Goal: Task Accomplishment & Management: Complete application form

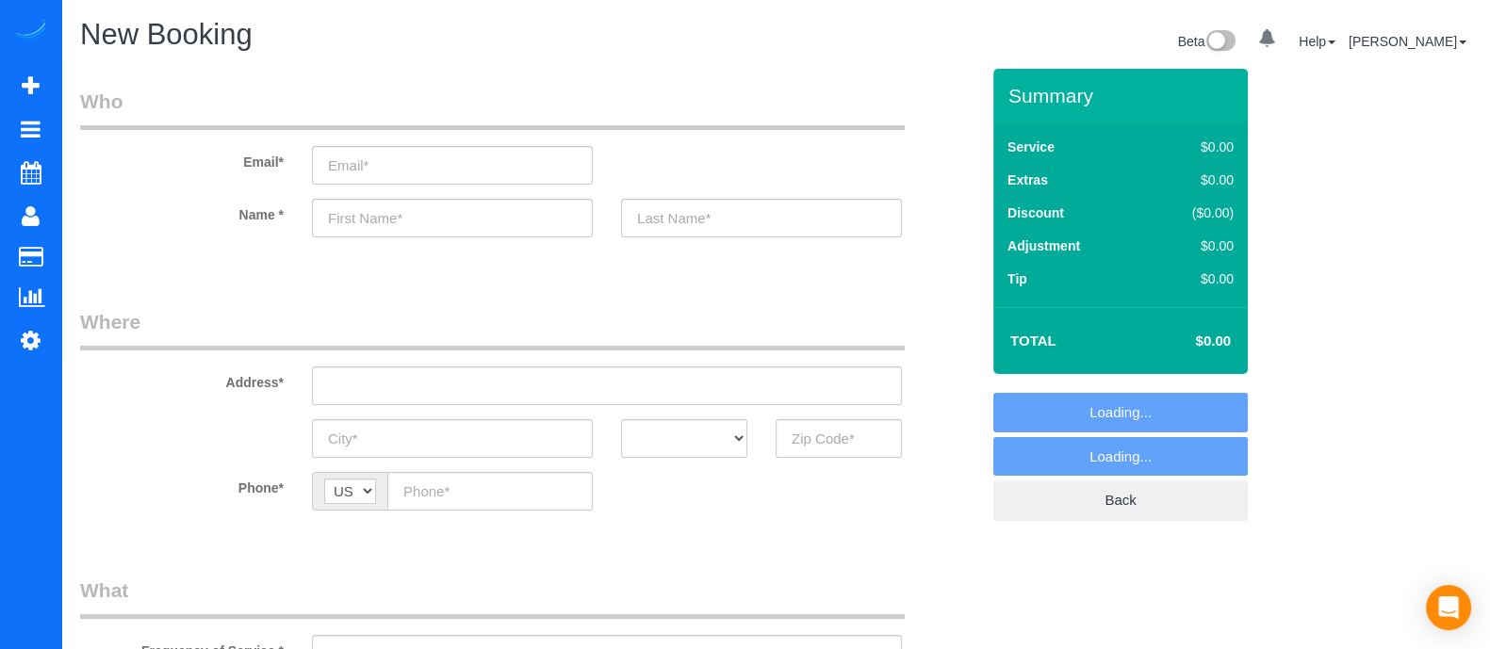
select select "object:3461"
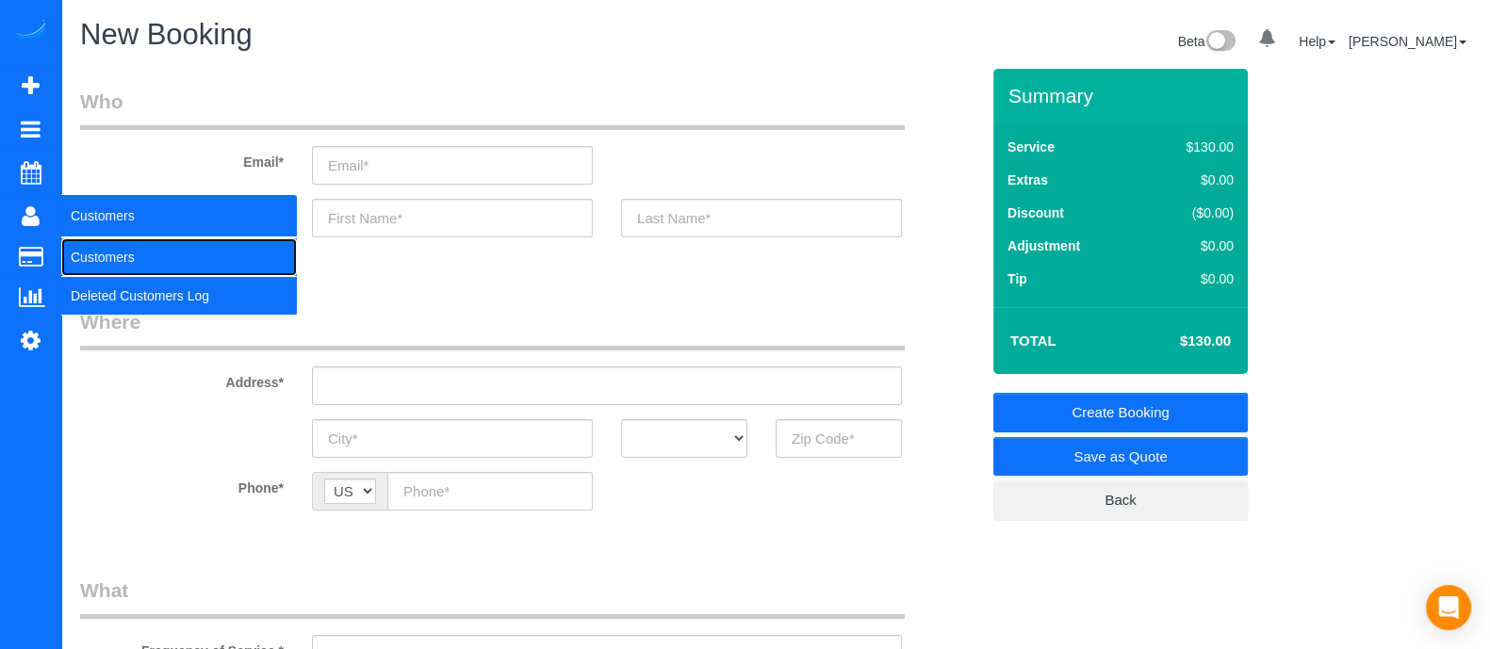
click at [114, 246] on link "Customers" at bounding box center [179, 257] width 236 height 38
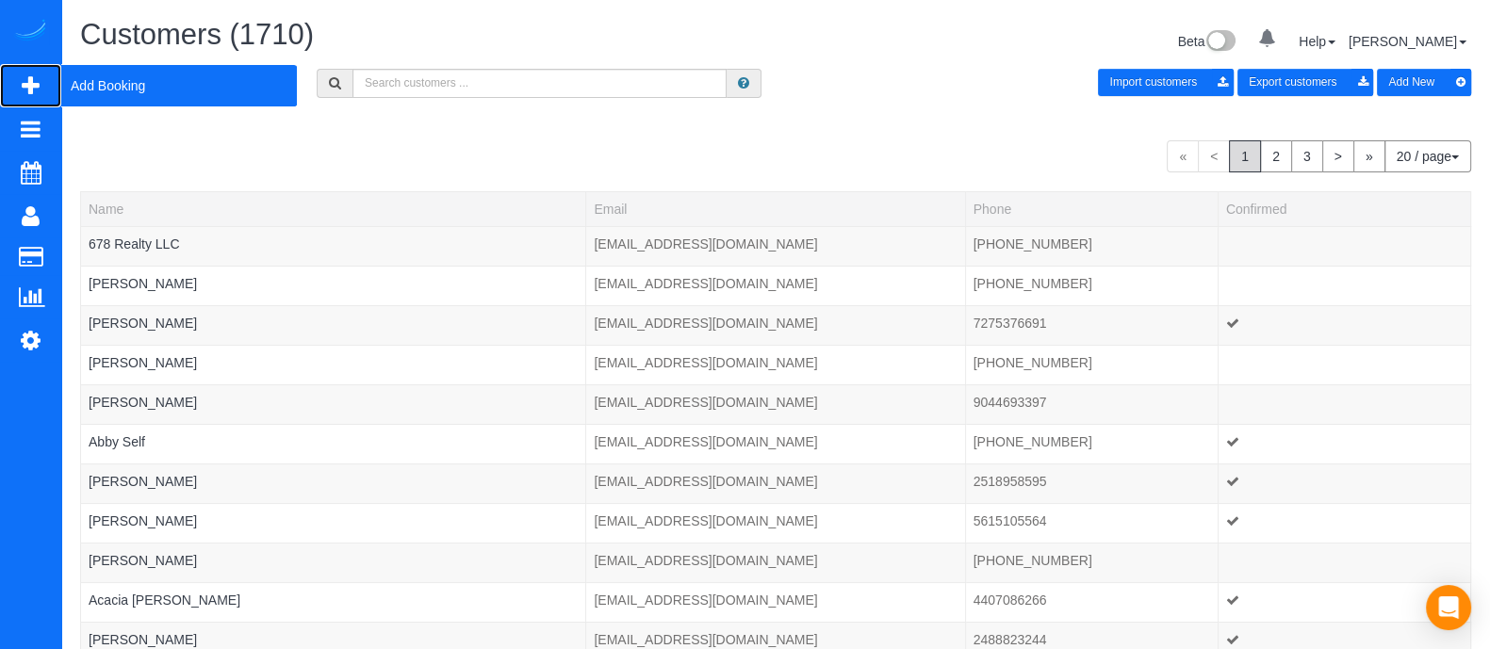
click at [122, 94] on span "Add Booking" at bounding box center [179, 85] width 236 height 43
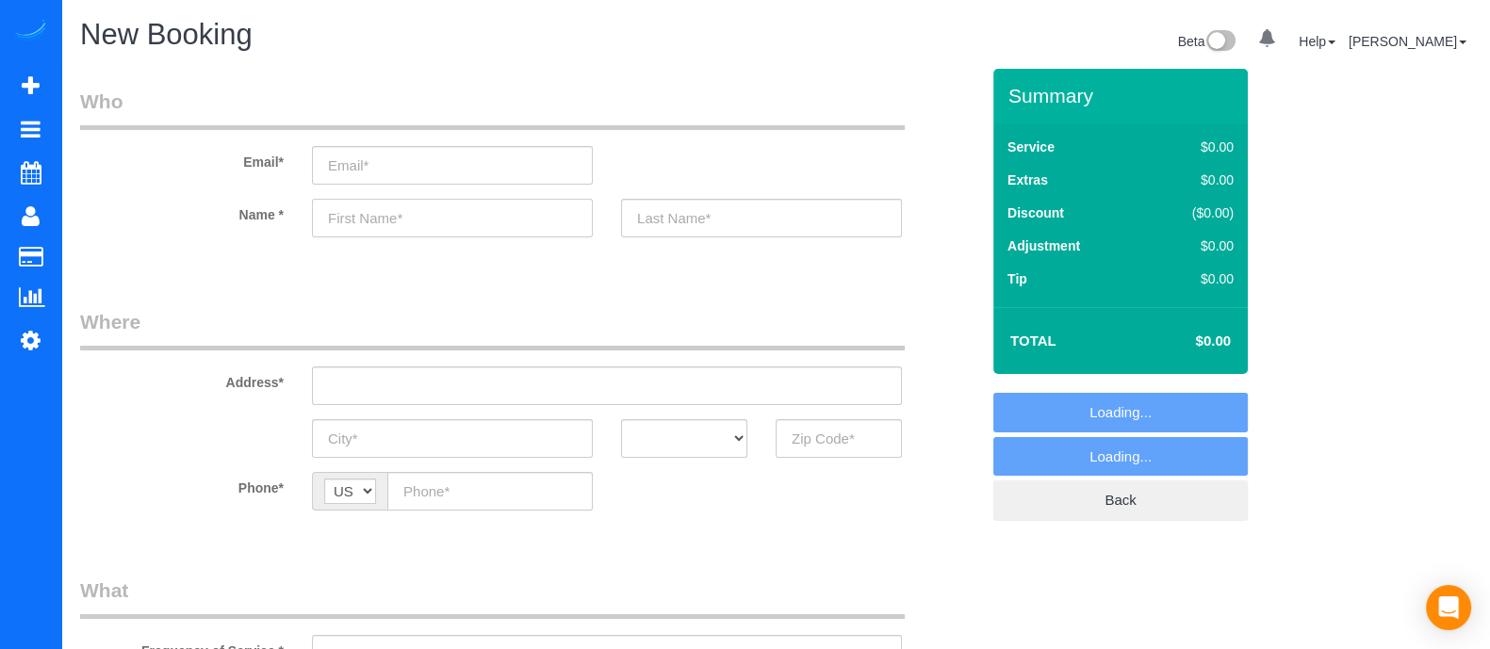
select select "object:4050"
click at [378, 217] on input "text" at bounding box center [452, 218] width 281 height 39
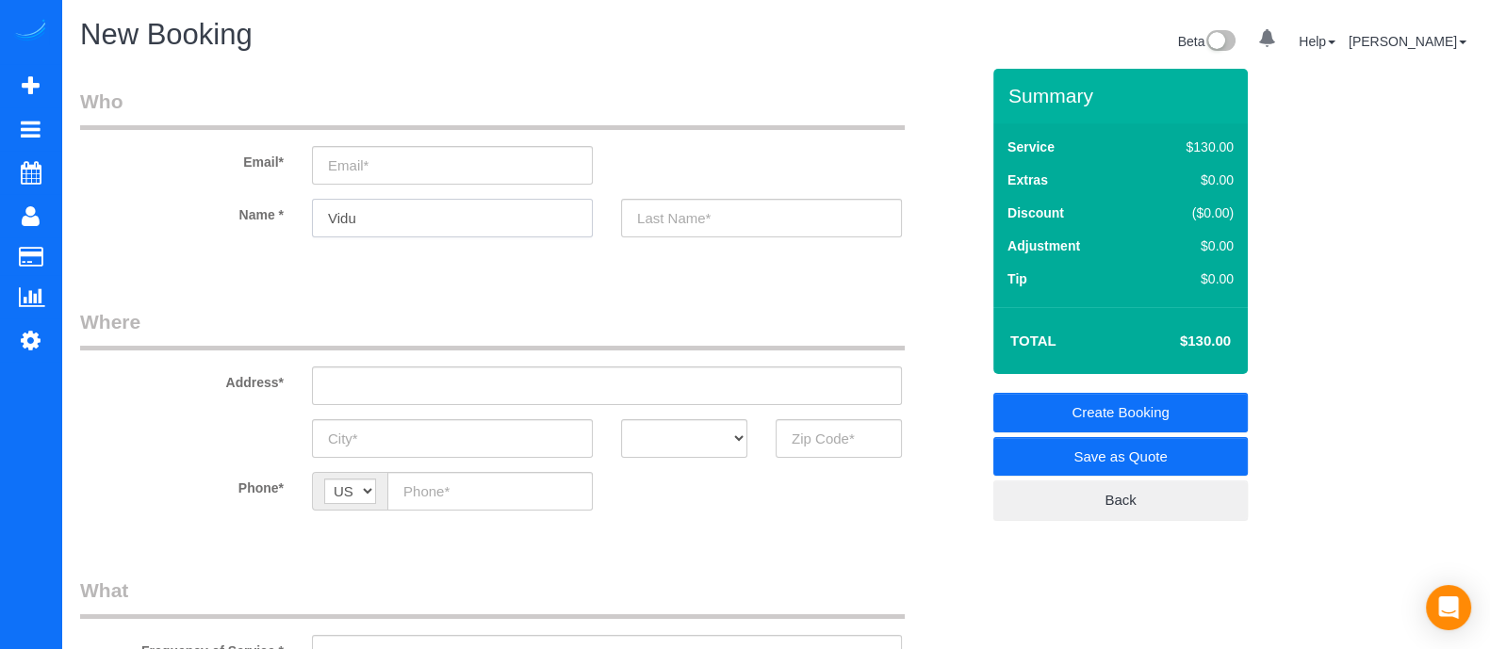
type input "Vidu"
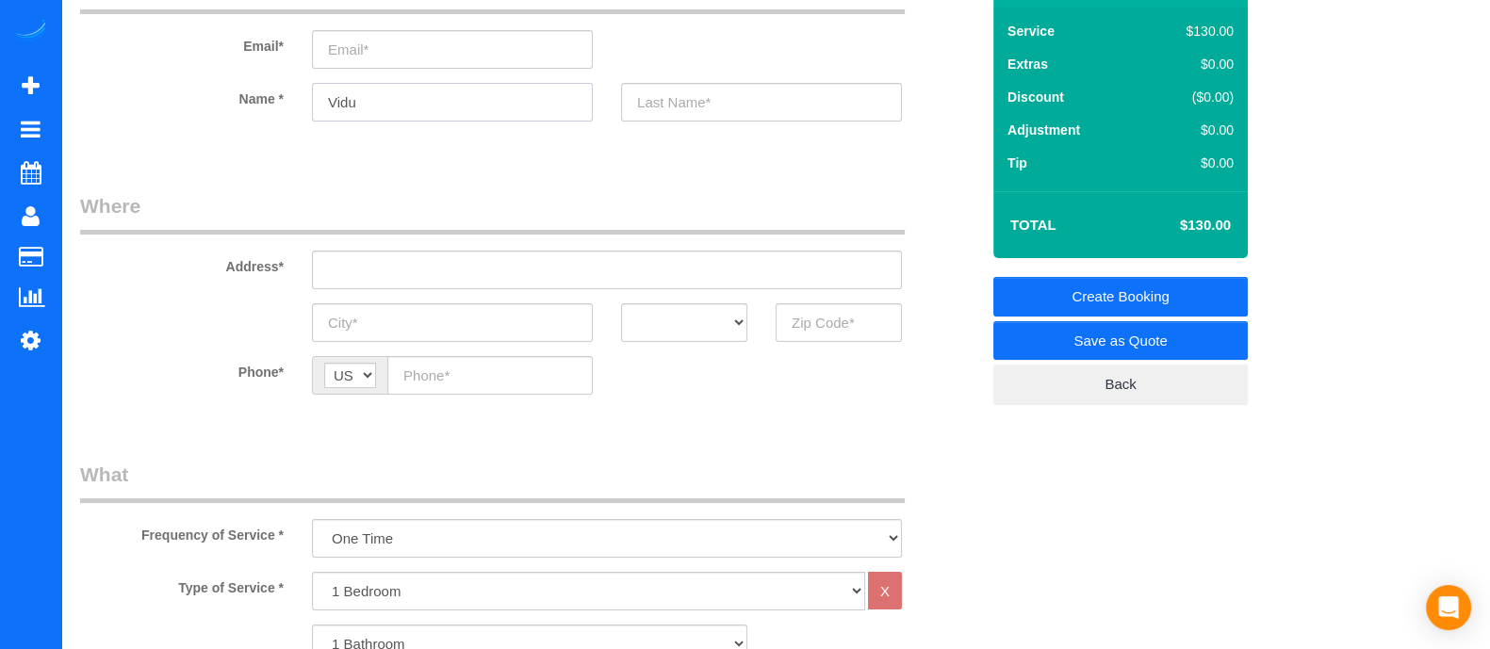
scroll to position [165, 0]
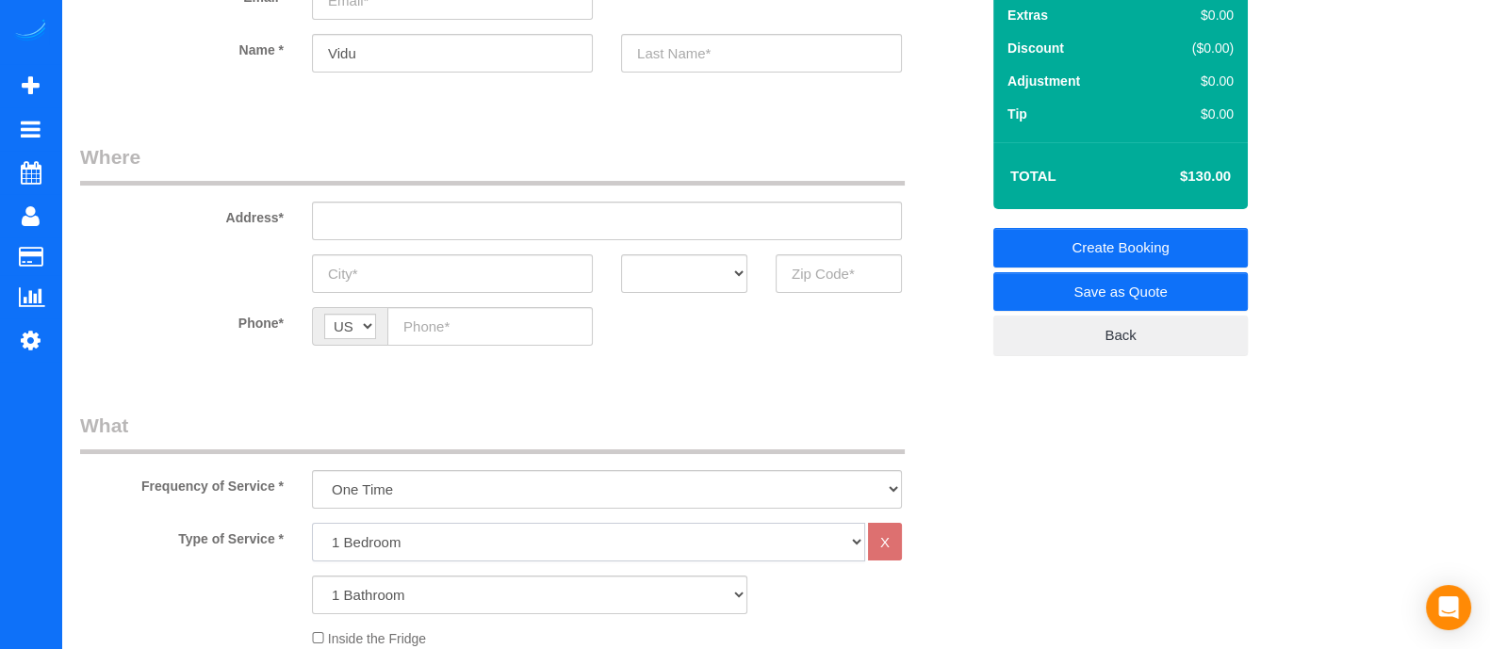
click at [532, 544] on select "1 Bedroom 2 Bedrooms 3 Bedrooms 4 Bedrooms 5 Bedrooms 6 Bedrooms" at bounding box center [588, 542] width 553 height 39
select select "3"
click at [312, 523] on select "1 Bedroom 2 Bedrooms 3 Bedrooms 4 Bedrooms 5 Bedrooms 6 Bedrooms" at bounding box center [588, 542] width 553 height 39
drag, startPoint x: 424, startPoint y: 592, endPoint x: 476, endPoint y: 475, distance: 127.8
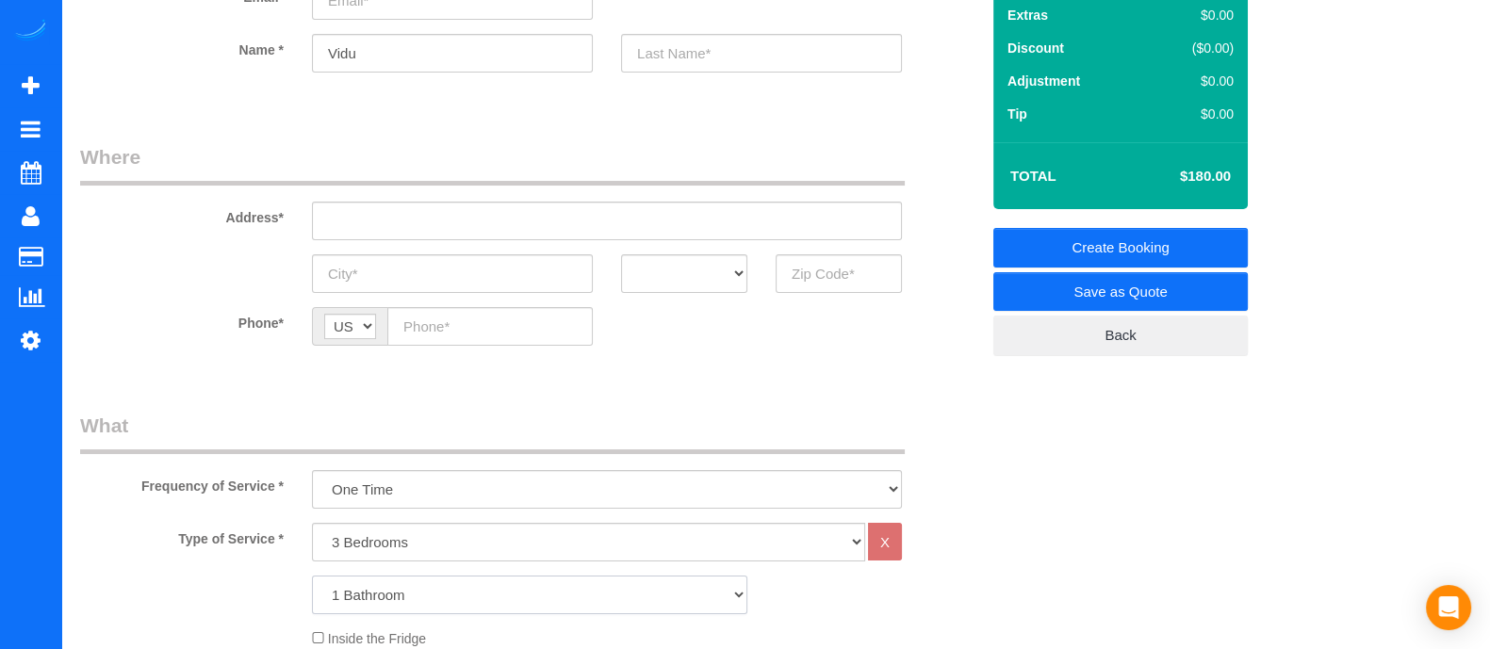
select select "3"
click at [312, 576] on select "1 Bathroom 2 Bathrooms 3 Bathrooms 4 Bathrooms 5 Bathrooms 6 Bathrooms" at bounding box center [529, 595] width 435 height 39
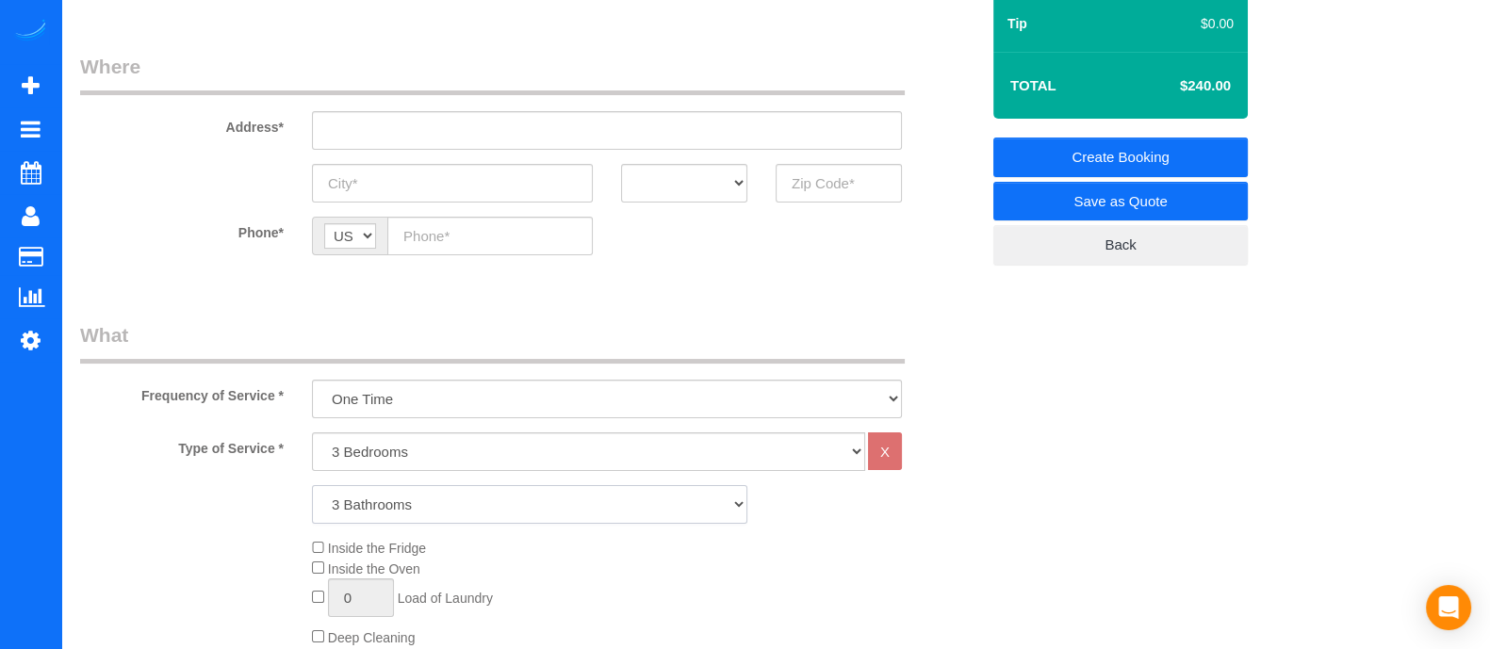
scroll to position [279, 0]
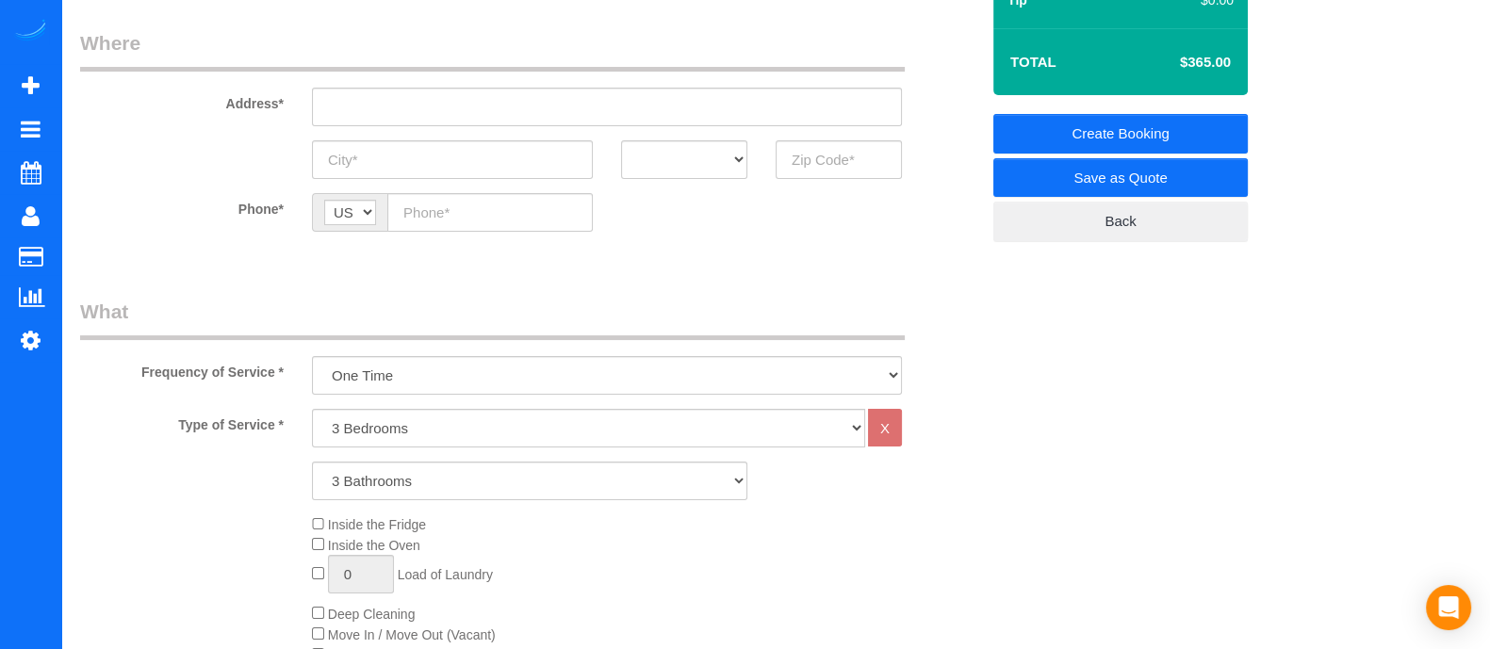
click at [875, 543] on div "Inside the Fridge Inside the Oven 0 Load of Laundry Deep Cleaning Move In / Mov…" at bounding box center [645, 655] width 695 height 282
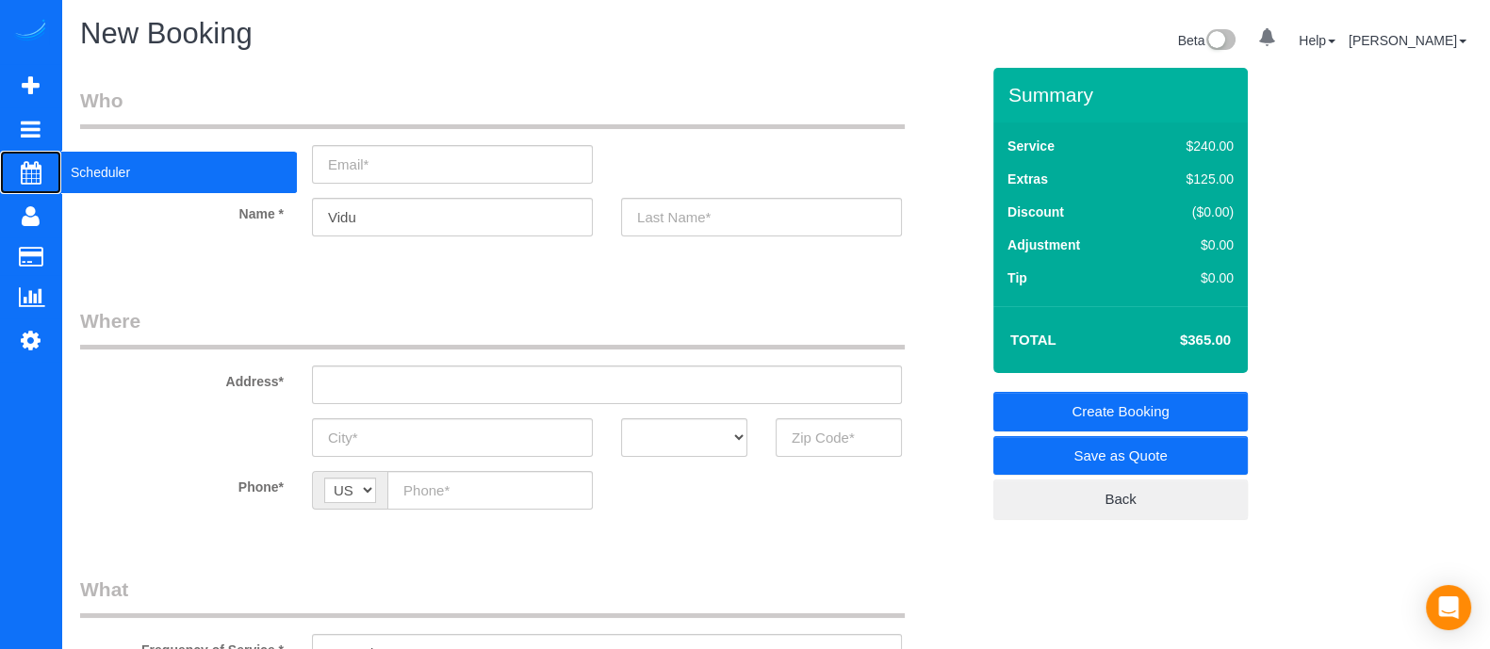
click at [85, 173] on span "Scheduler" at bounding box center [179, 172] width 236 height 43
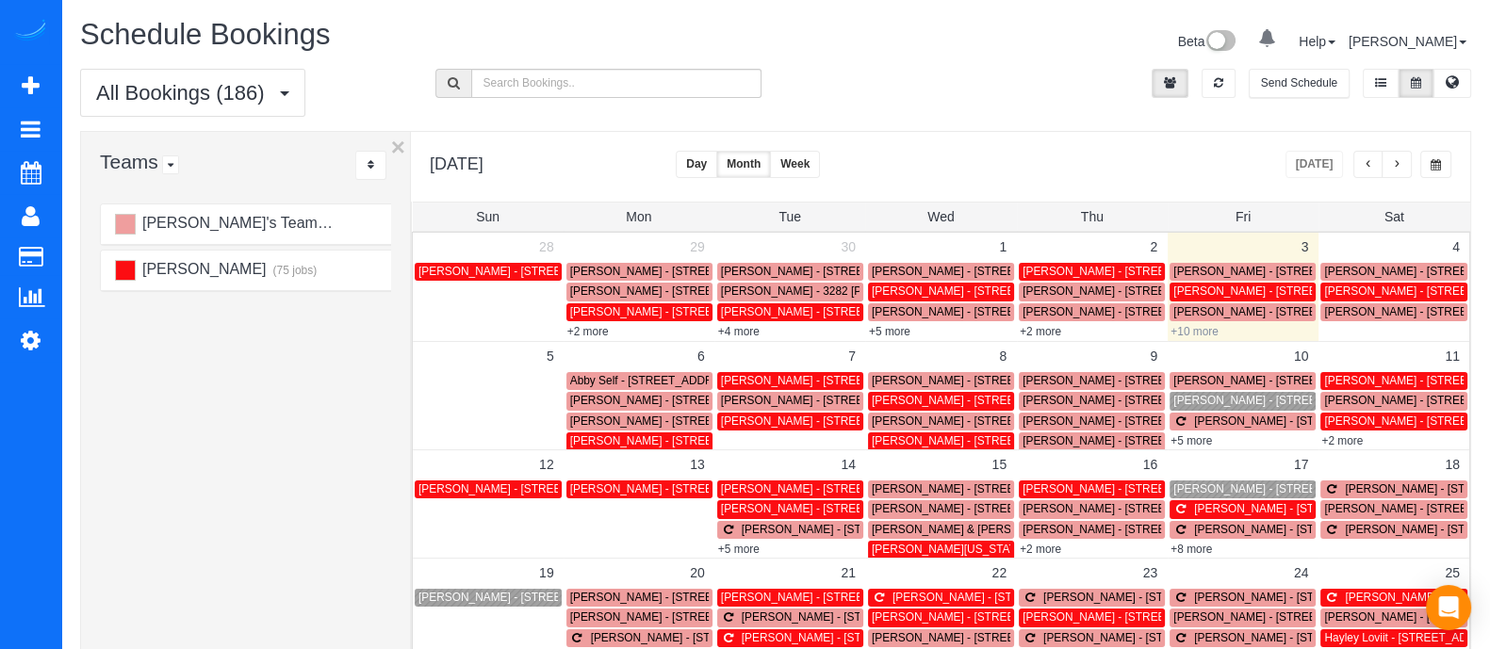
click at [1192, 327] on link "+10 more" at bounding box center [1194, 331] width 48 height 13
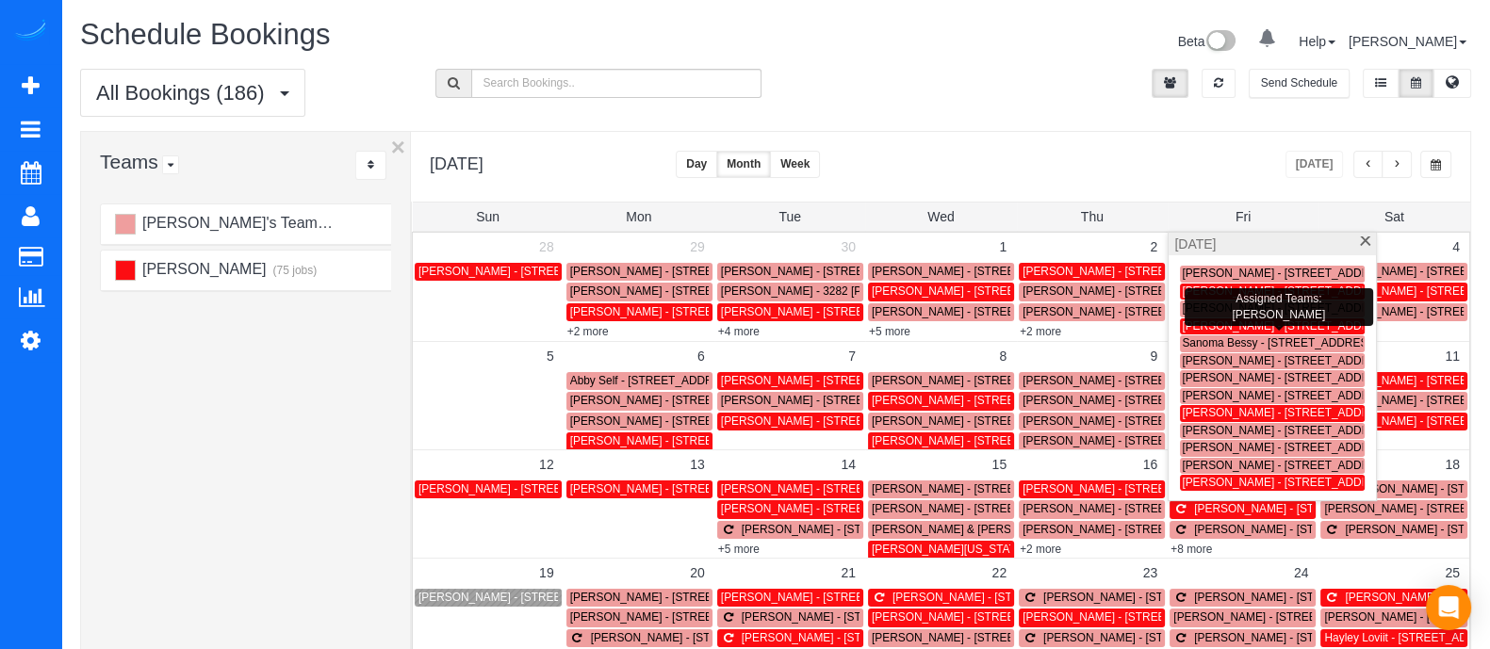
click at [1230, 324] on span "[PERSON_NAME] - [STREET_ADDRESS]" at bounding box center [1288, 325] width 213 height 13
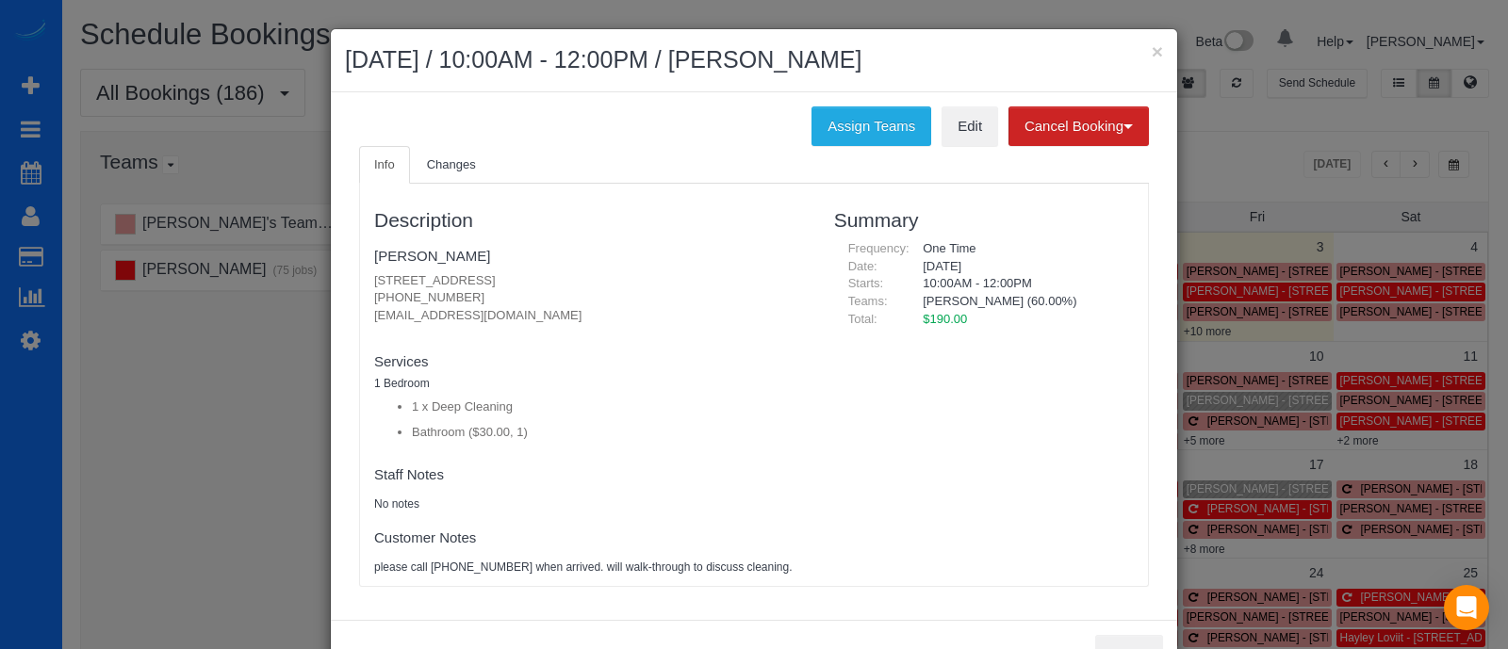
drag, startPoint x: 462, startPoint y: 292, endPoint x: 360, endPoint y: 290, distance: 101.8
click at [360, 290] on div "Description [PERSON_NAME] [STREET_ADDRESS] [PHONE_NUMBER] [EMAIL_ADDRESS][DOMAI…" at bounding box center [590, 384] width 460 height 383
copy p "[PHONE_NUMBER]"
click at [1151, 50] on button "×" at bounding box center [1156, 51] width 11 height 20
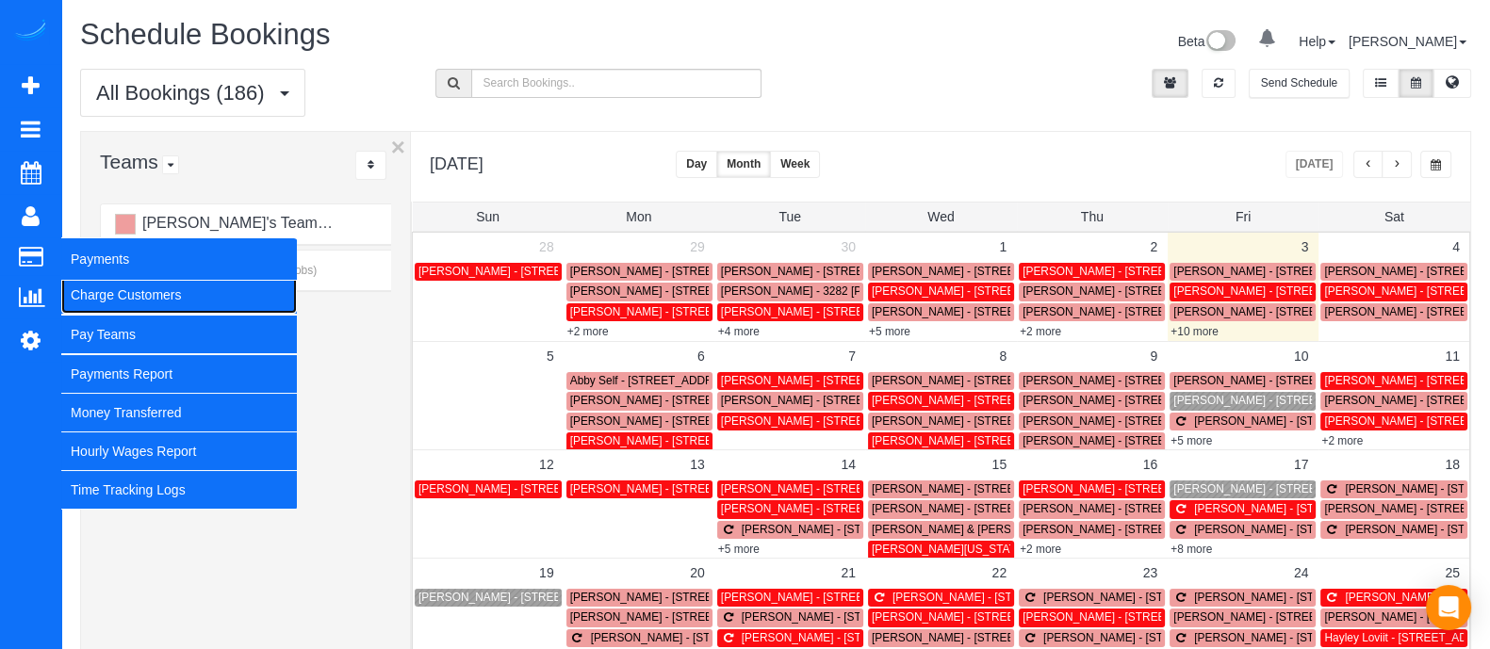
click at [105, 287] on link "Charge Customers" at bounding box center [179, 295] width 236 height 38
select select
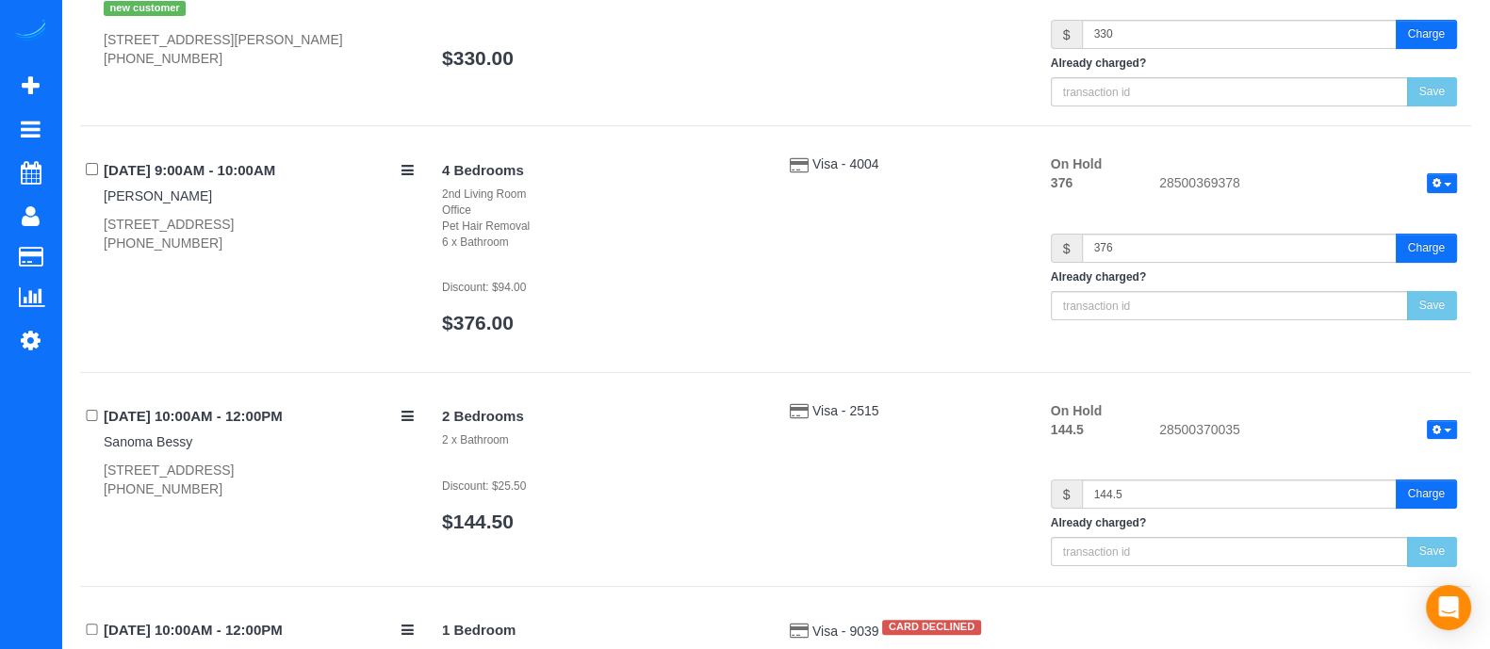
scroll to position [991, 0]
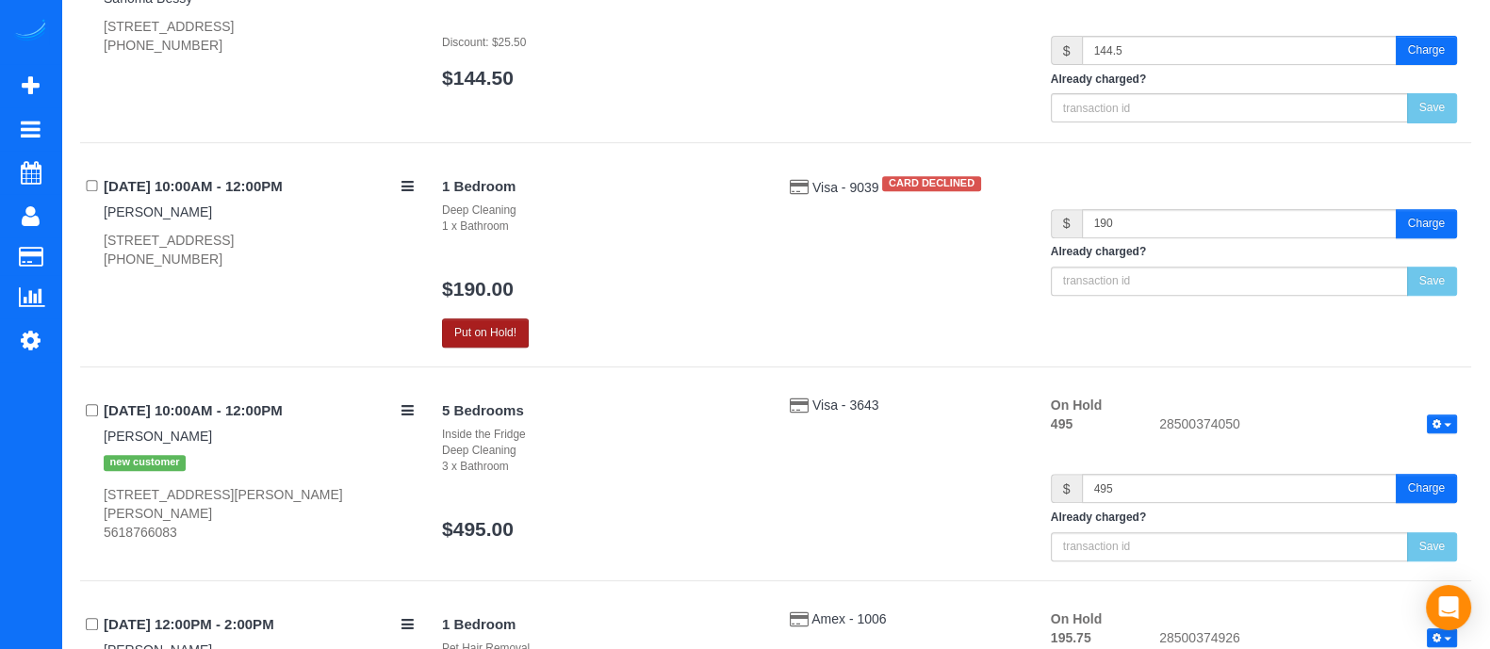
click at [466, 321] on button "Put on Hold!" at bounding box center [485, 332] width 87 height 29
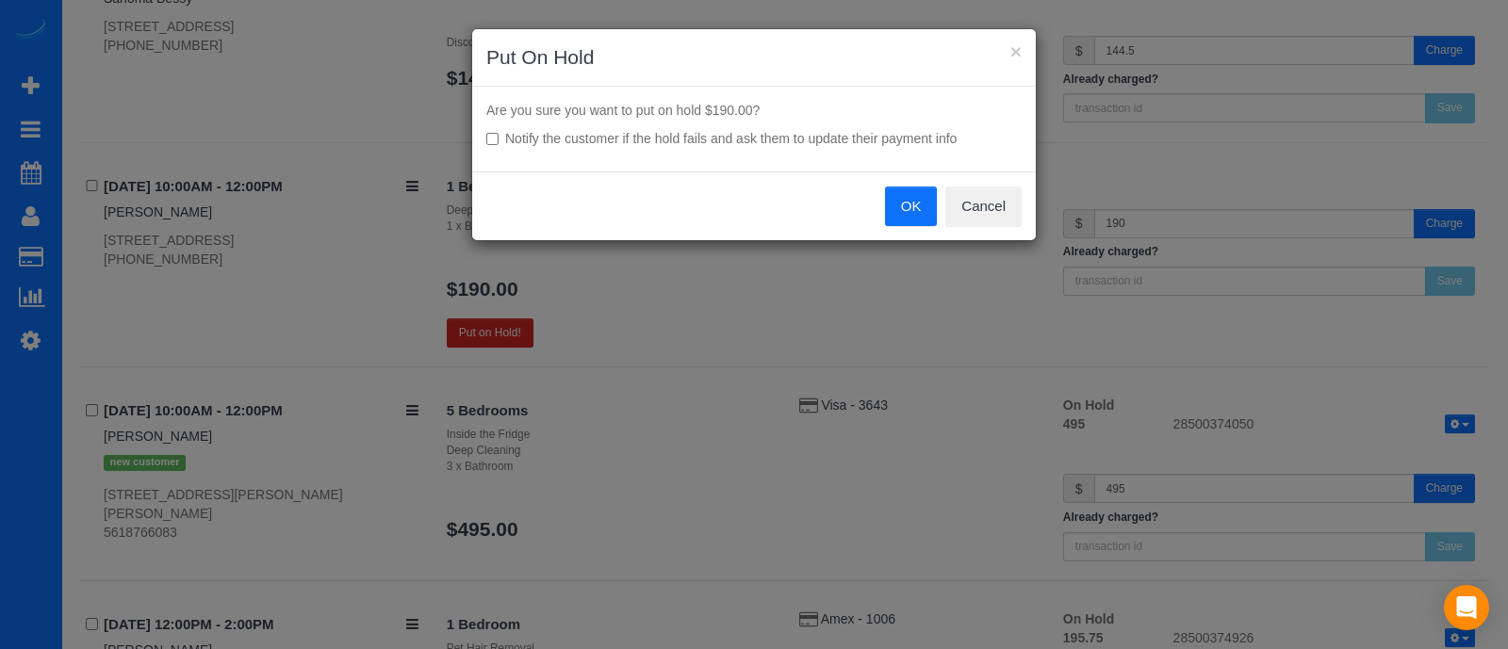
click at [907, 212] on button "OK" at bounding box center [911, 207] width 53 height 40
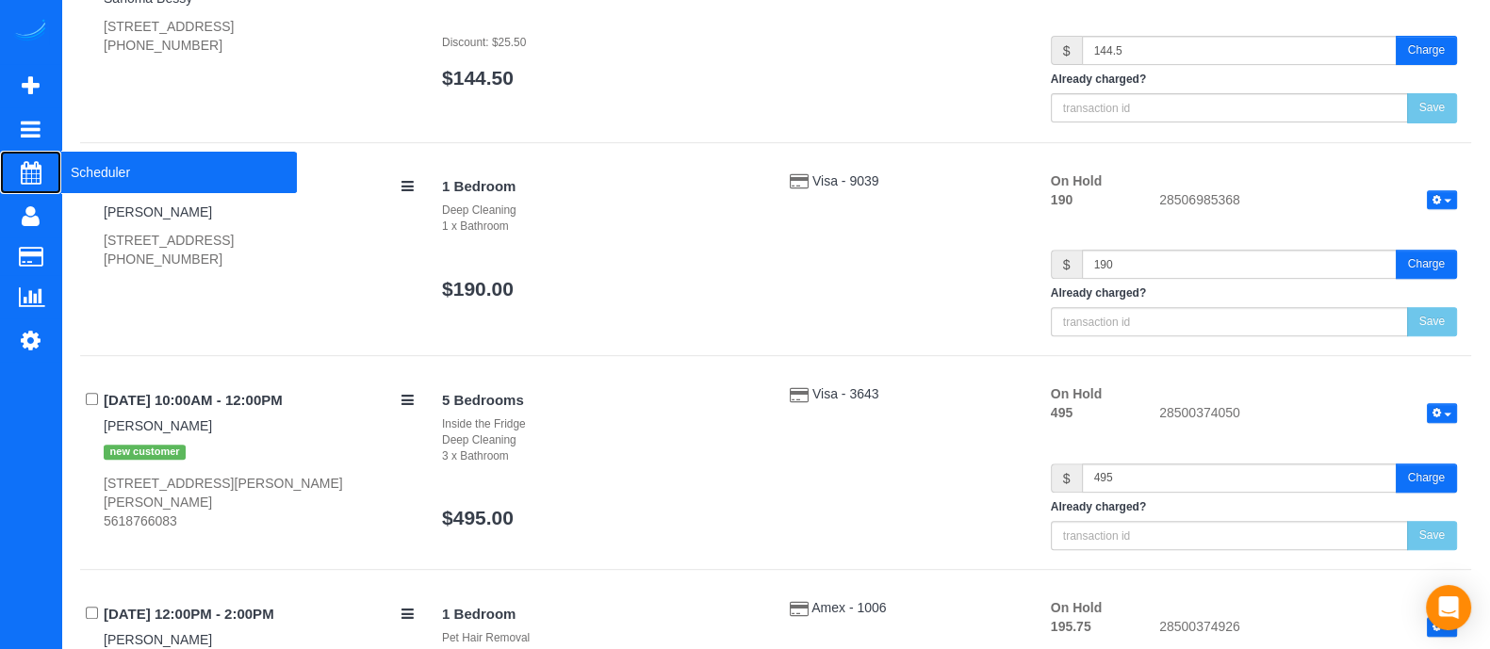
click at [98, 186] on span "Scheduler" at bounding box center [179, 172] width 236 height 43
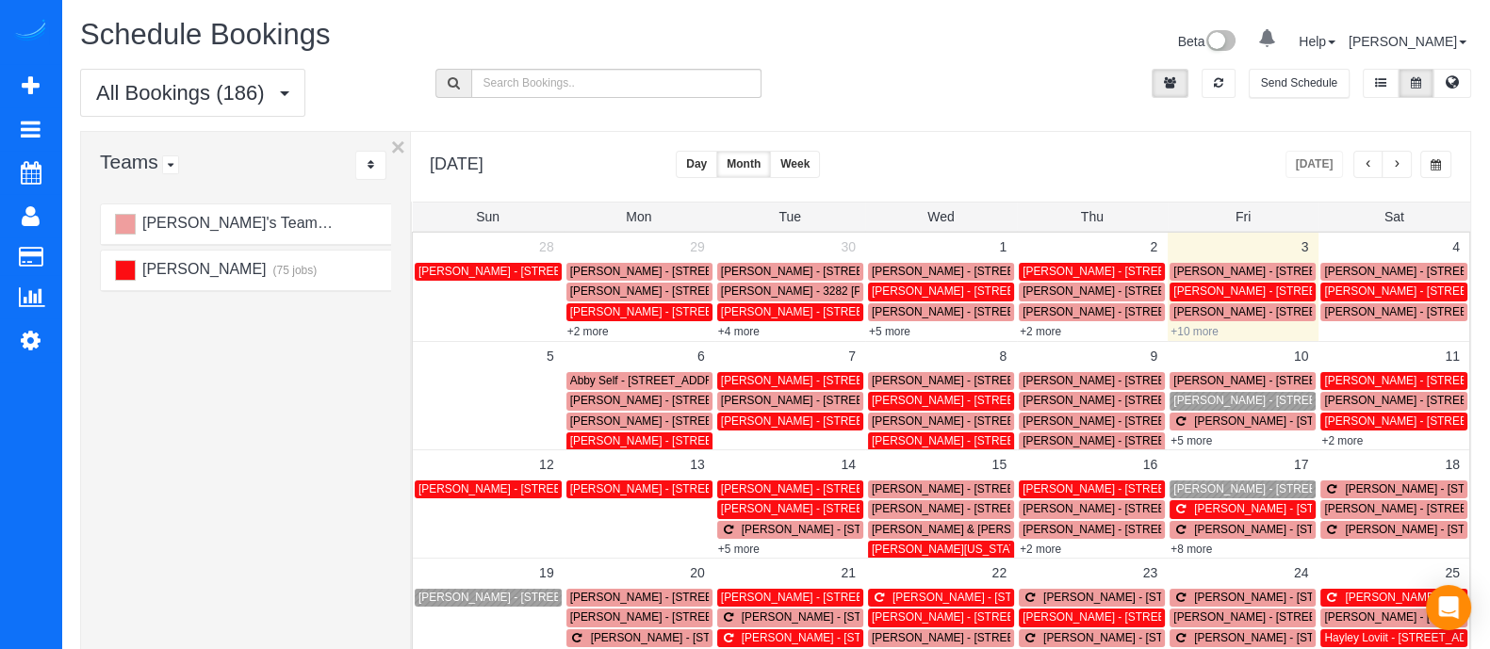
click at [1208, 329] on link "+10 more" at bounding box center [1194, 331] width 48 height 13
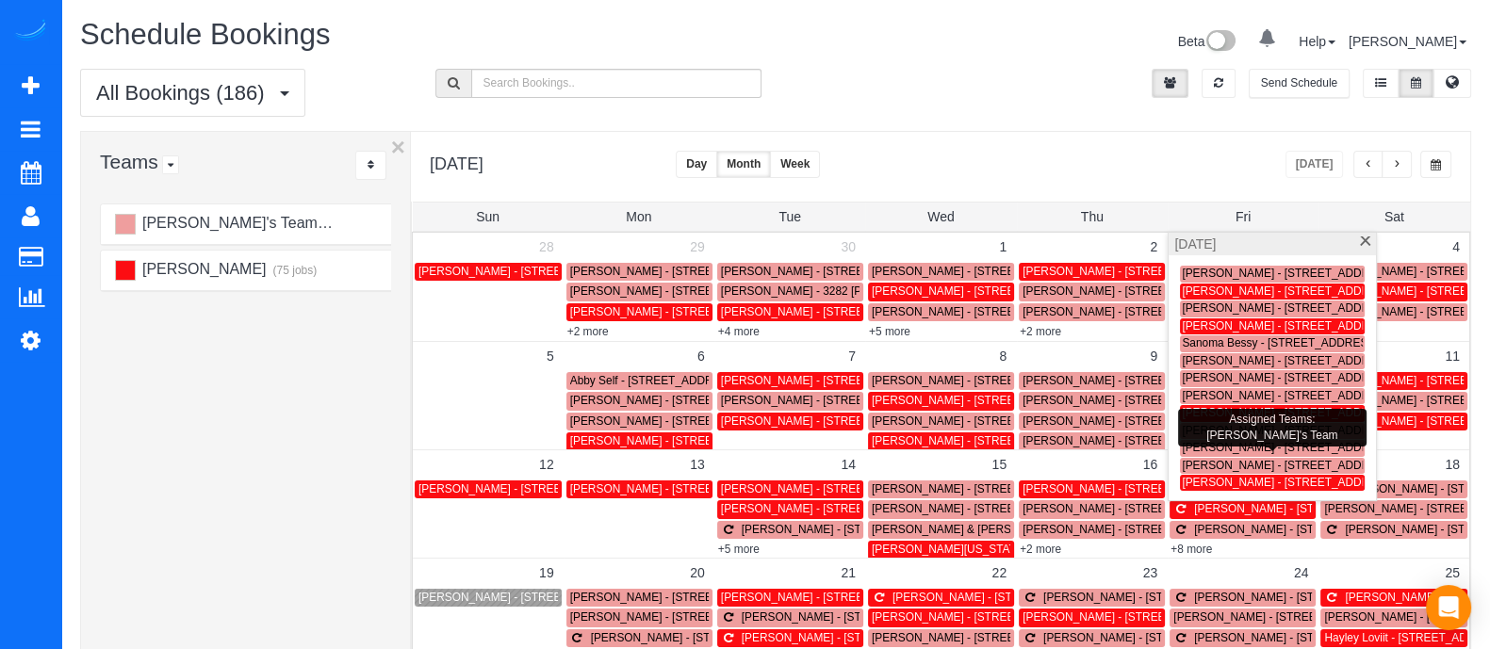
click at [1199, 464] on span "[PERSON_NAME] - [STREET_ADDRESS]" at bounding box center [1288, 465] width 213 height 13
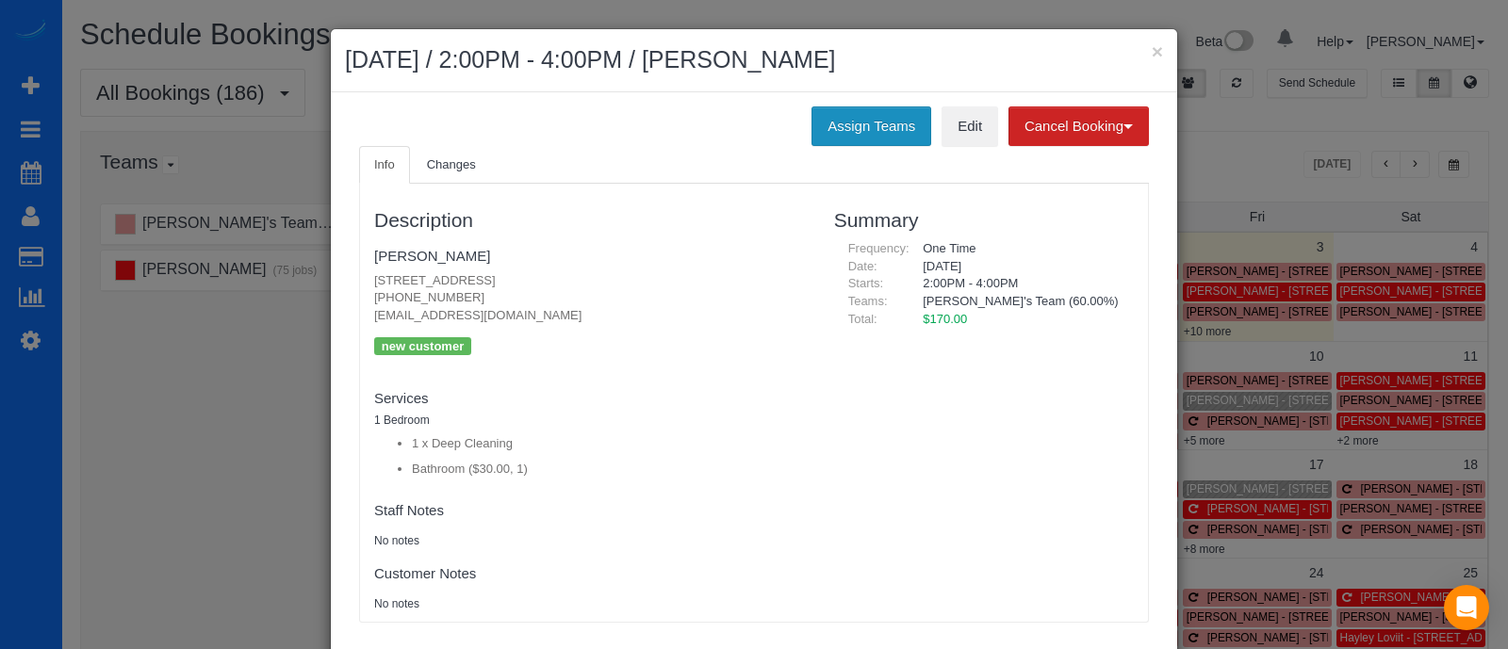
click at [887, 139] on button "Assign Teams" at bounding box center [871, 126] width 120 height 40
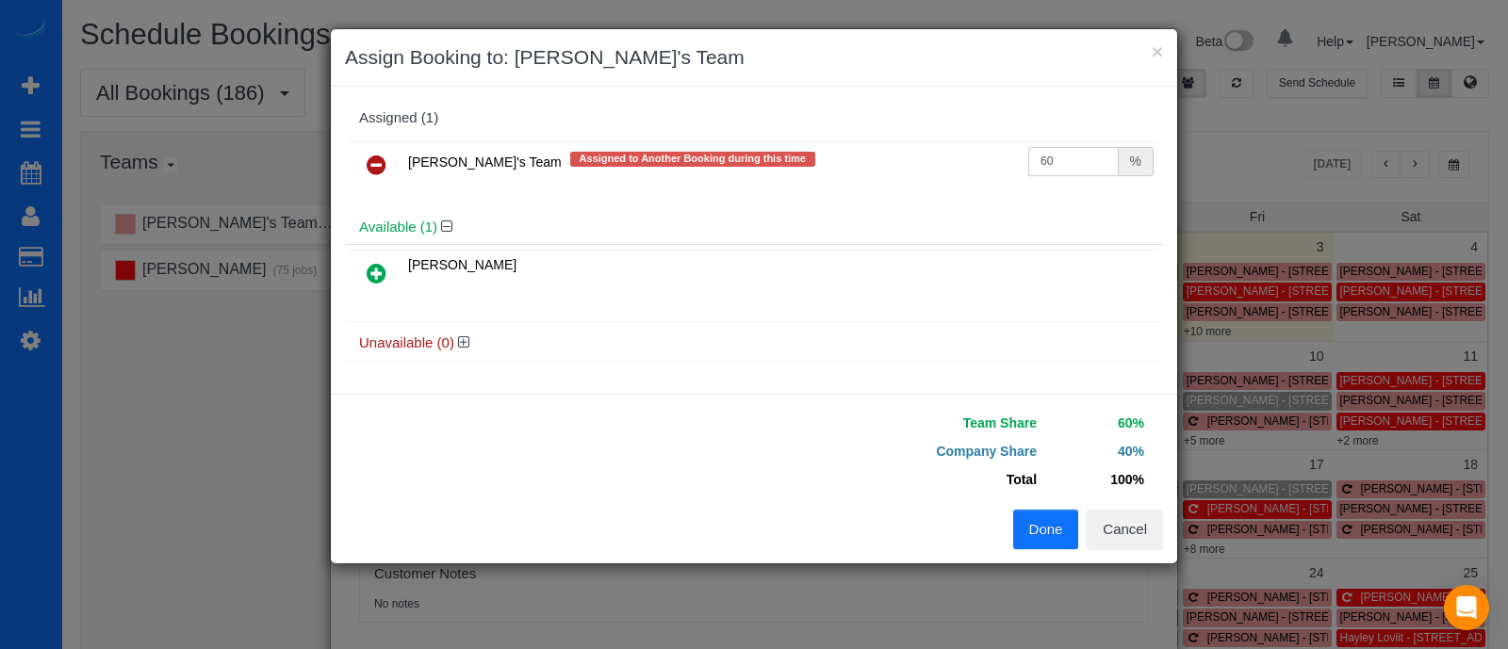
click at [1064, 160] on input "60" at bounding box center [1073, 161] width 90 height 29
type input "67.06"
drag, startPoint x: 1032, startPoint y: 499, endPoint x: 1033, endPoint y: 514, distance: 15.1
click at [1033, 514] on div "Team Share 67.06% Company Share 32.94% Total 100% Warning: The Company share is…" at bounding box center [754, 479] width 846 height 170
click at [1033, 514] on button "Done" at bounding box center [1046, 530] width 66 height 40
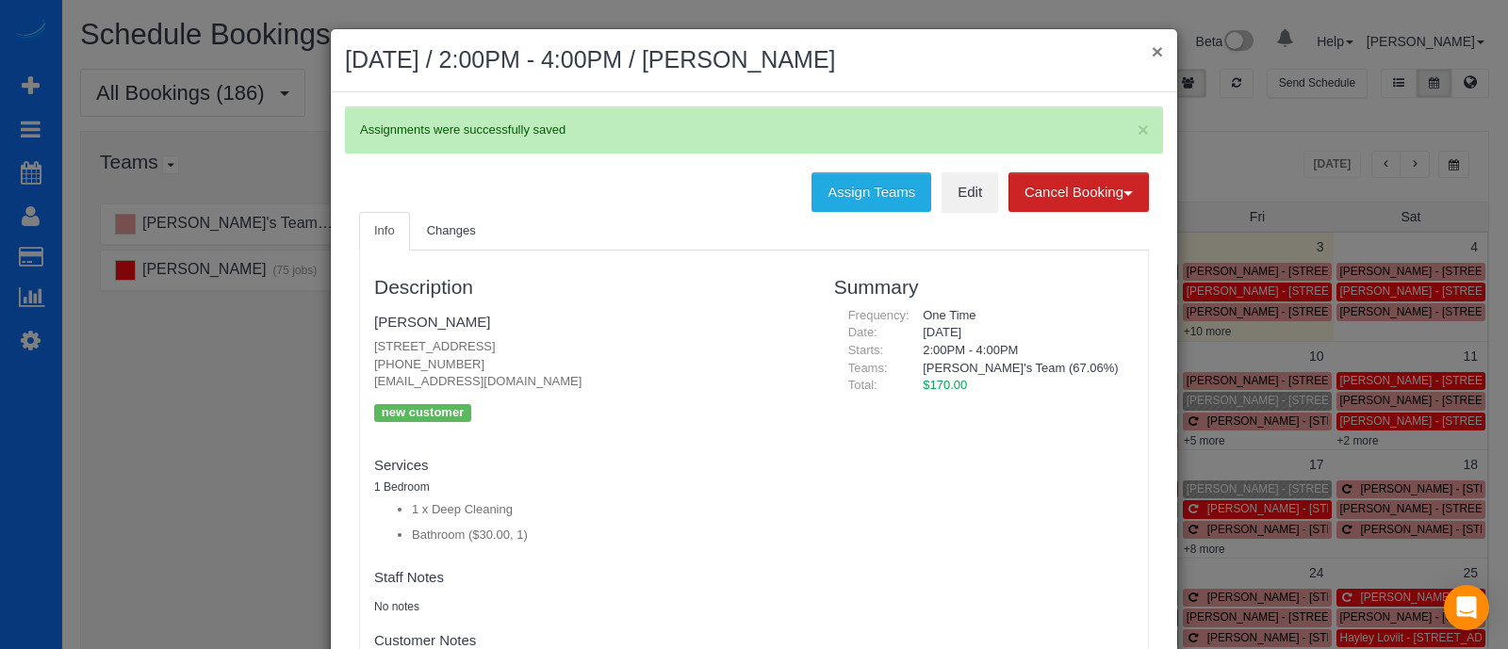
click at [1151, 57] on button "×" at bounding box center [1156, 51] width 11 height 20
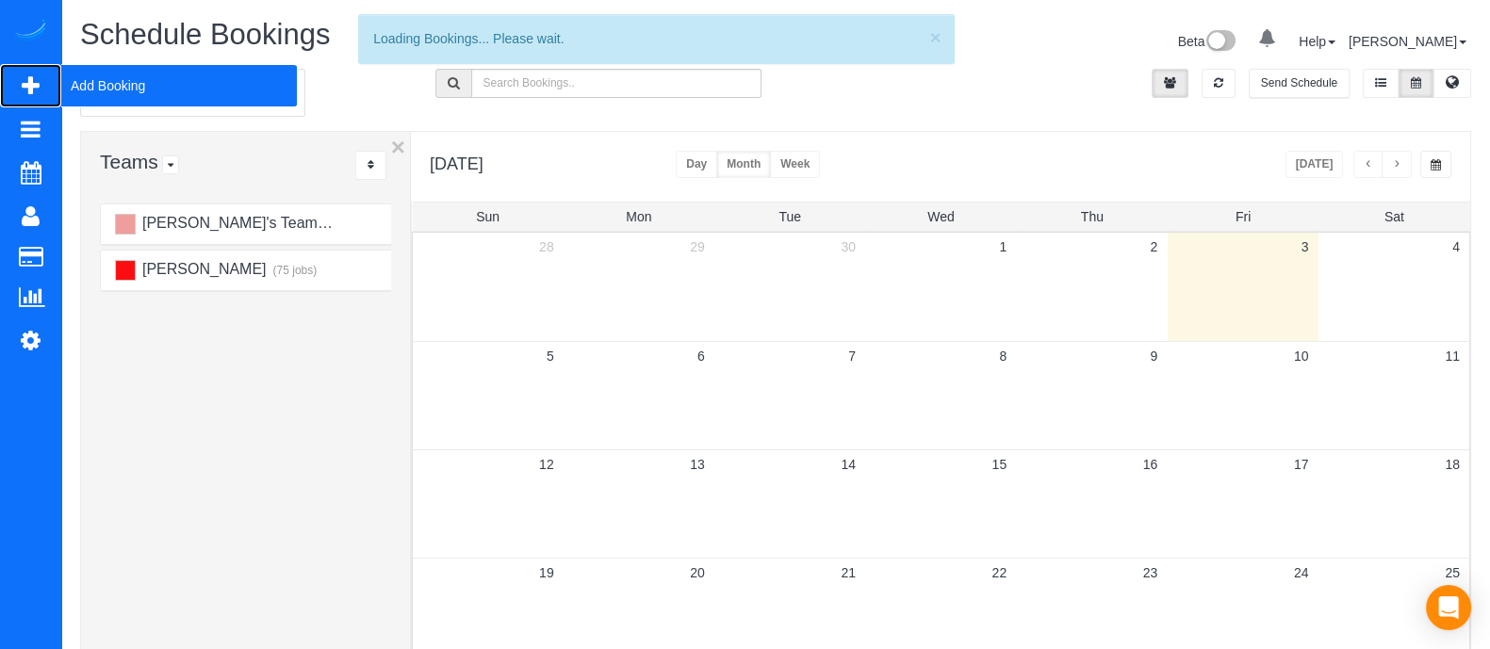
click at [130, 87] on span "Add Booking" at bounding box center [179, 85] width 236 height 43
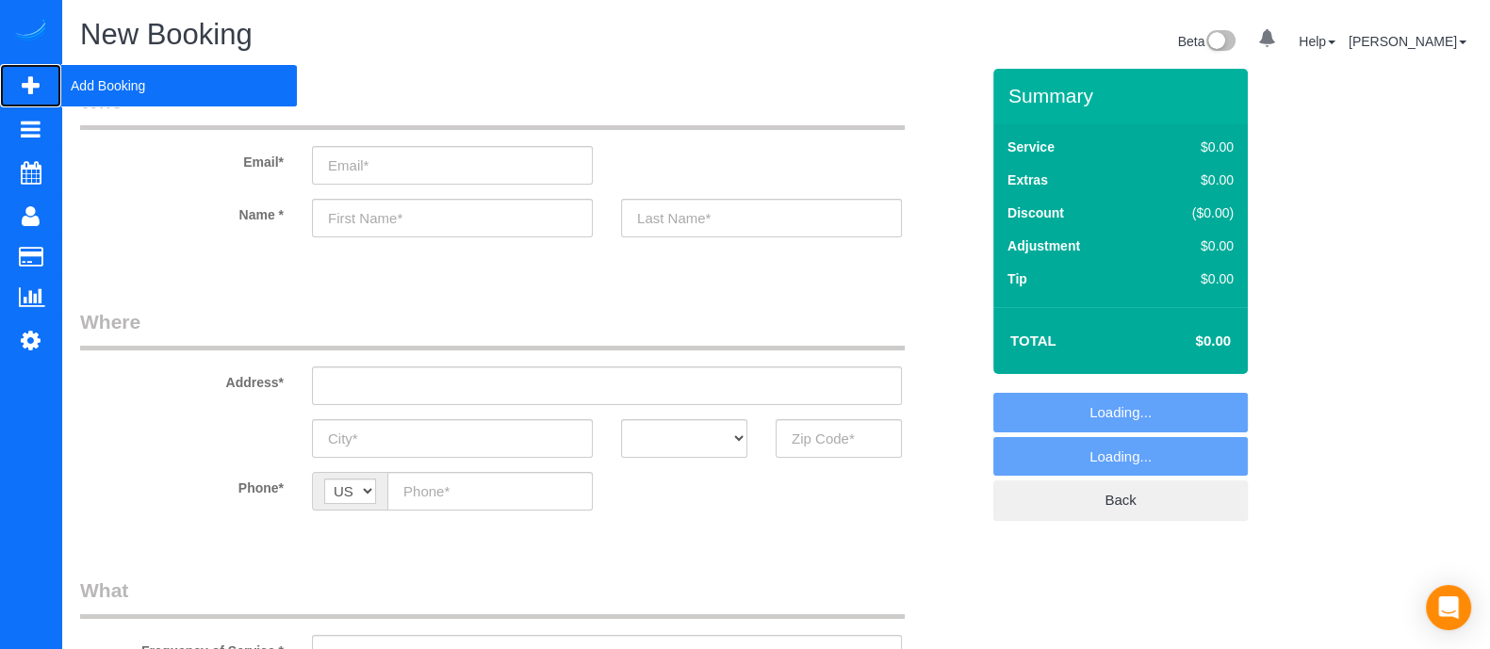
select select "object:5613"
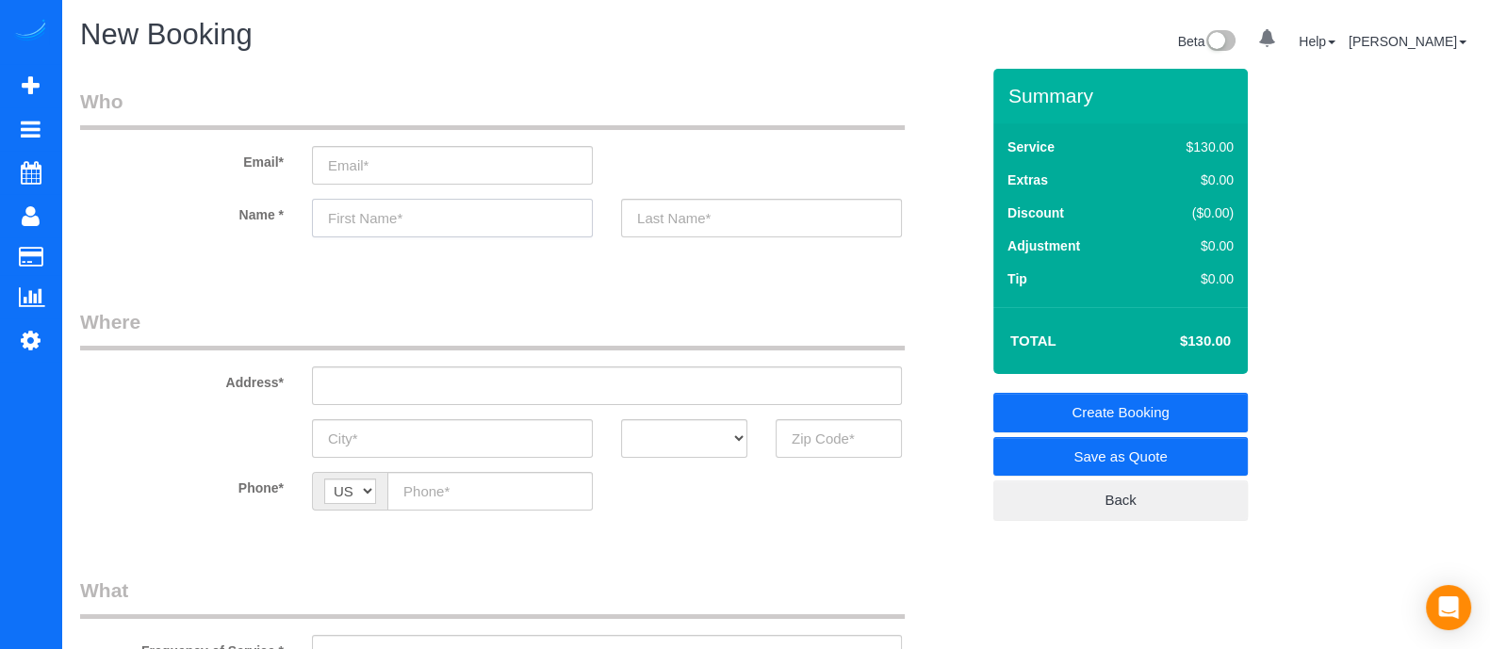
click at [404, 205] on input "text" at bounding box center [452, 218] width 281 height 39
type input "[PERSON_NAME]"
click at [835, 445] on input "text" at bounding box center [838, 438] width 126 height 39
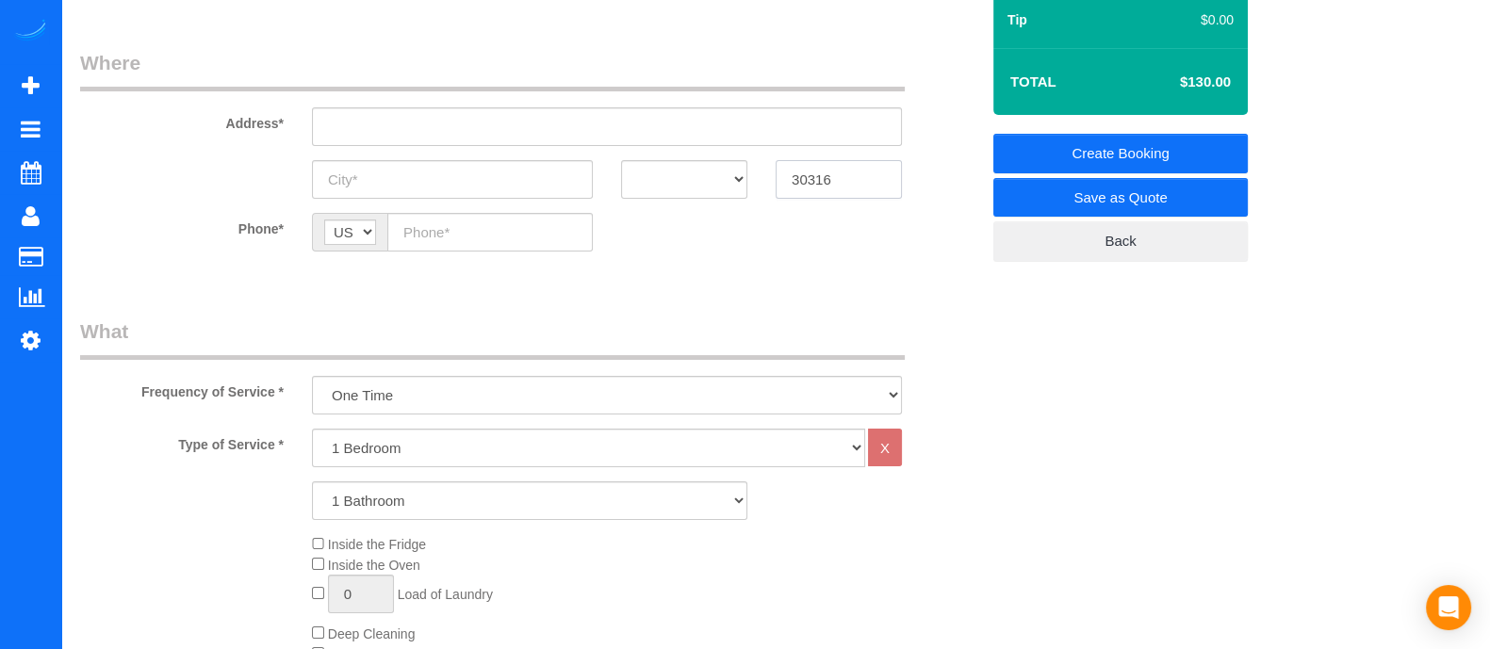
type input "30316"
click at [659, 453] on select "1 Bedroom 2 Bedrooms 3 Bedrooms 4 Bedrooms 5 Bedrooms 6 Bedrooms" at bounding box center [588, 448] width 553 height 39
select select "3"
click at [312, 429] on select "1 Bedroom 2 Bedrooms 3 Bedrooms 4 Bedrooms 5 Bedrooms 6 Bedrooms" at bounding box center [588, 448] width 553 height 39
click at [561, 487] on select "1 Bathroom 2 Bathrooms 3 Bathrooms 4 Bathrooms 5 Bathrooms 6 Bathrooms" at bounding box center [529, 500] width 435 height 39
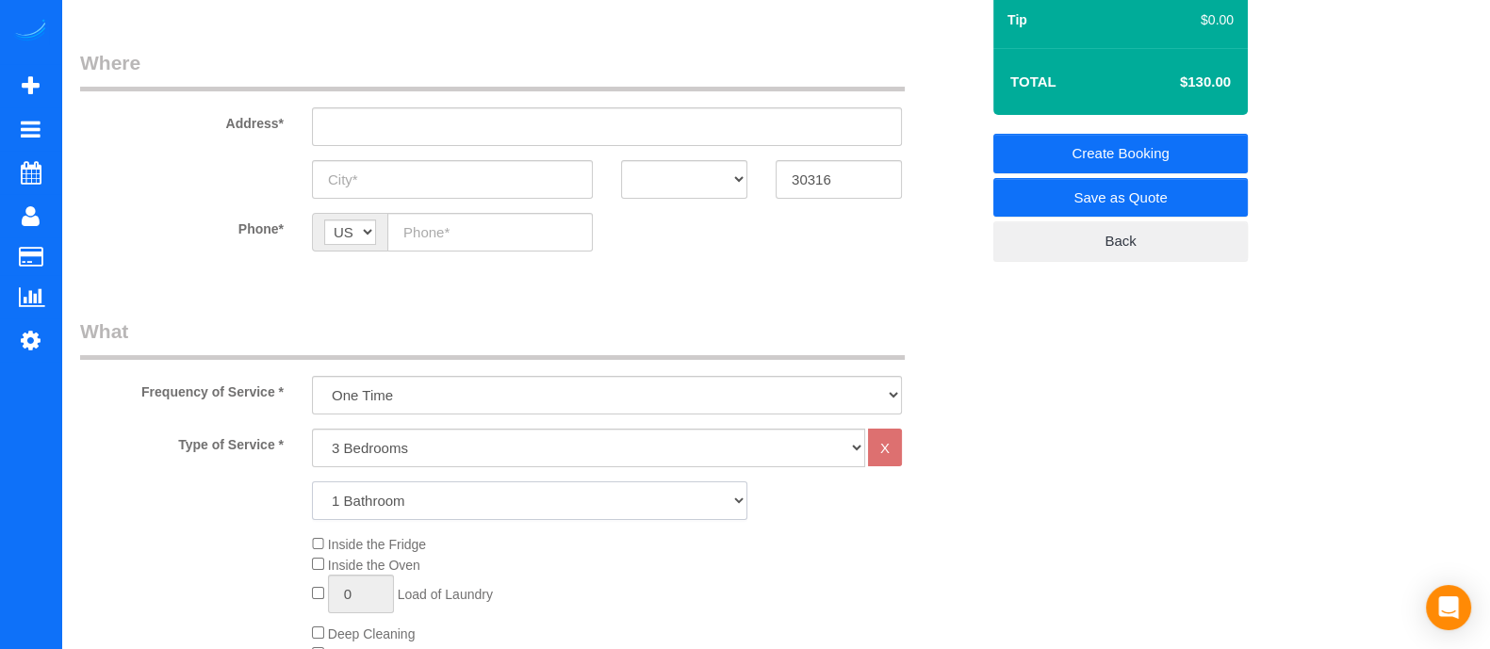
select select "3"
click at [312, 481] on select "1 Bathroom 2 Bathrooms 3 Bathrooms 4 Bathrooms 5 Bathrooms 6 Bathrooms" at bounding box center [529, 500] width 435 height 39
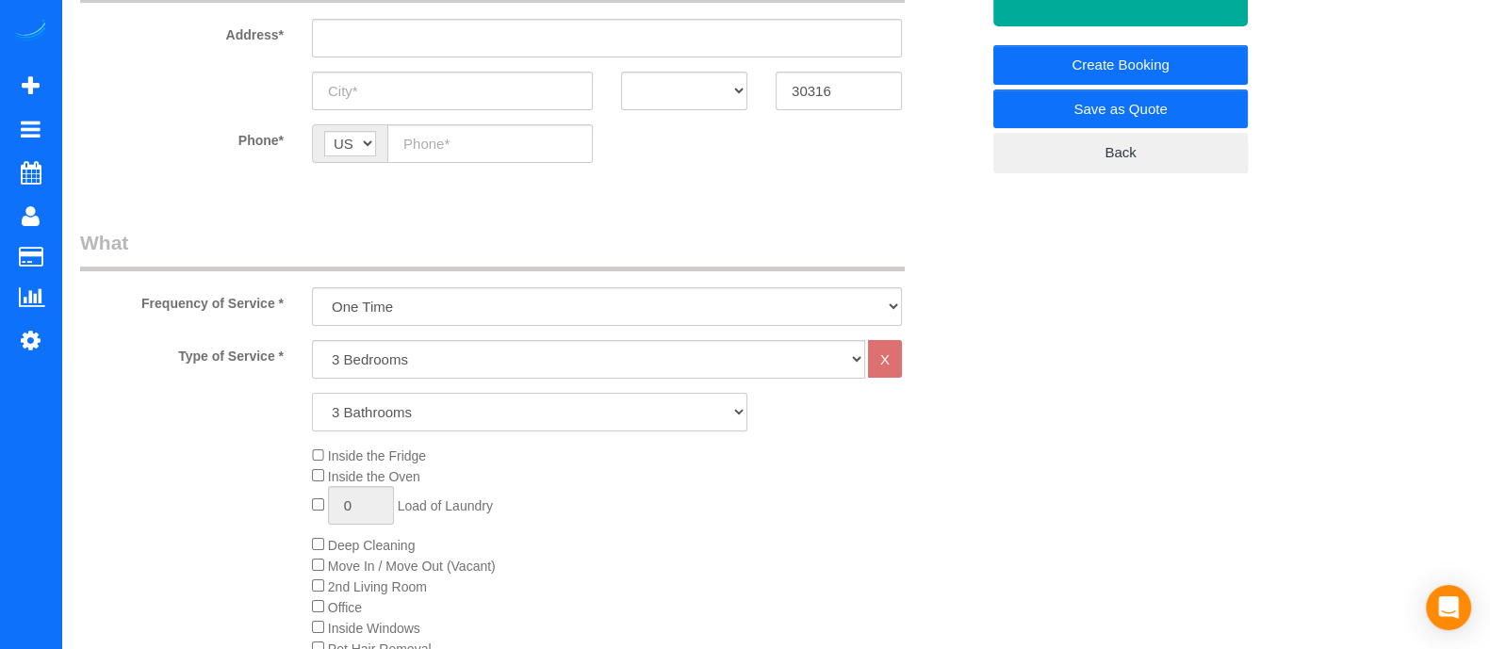
scroll to position [351, 0]
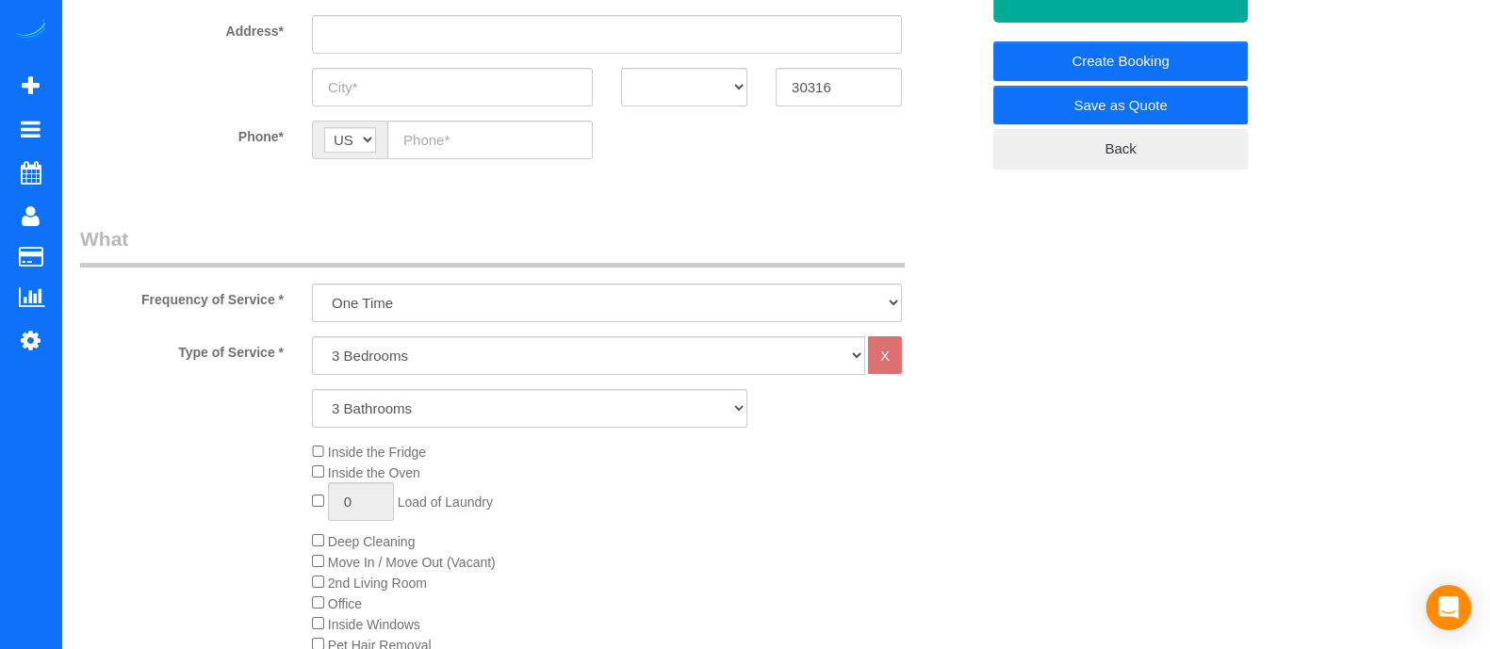
click at [776, 510] on div "Inside the Fridge Inside the Oven 0 Load of Laundry Deep Cleaning Move In / Mov…" at bounding box center [645, 583] width 695 height 282
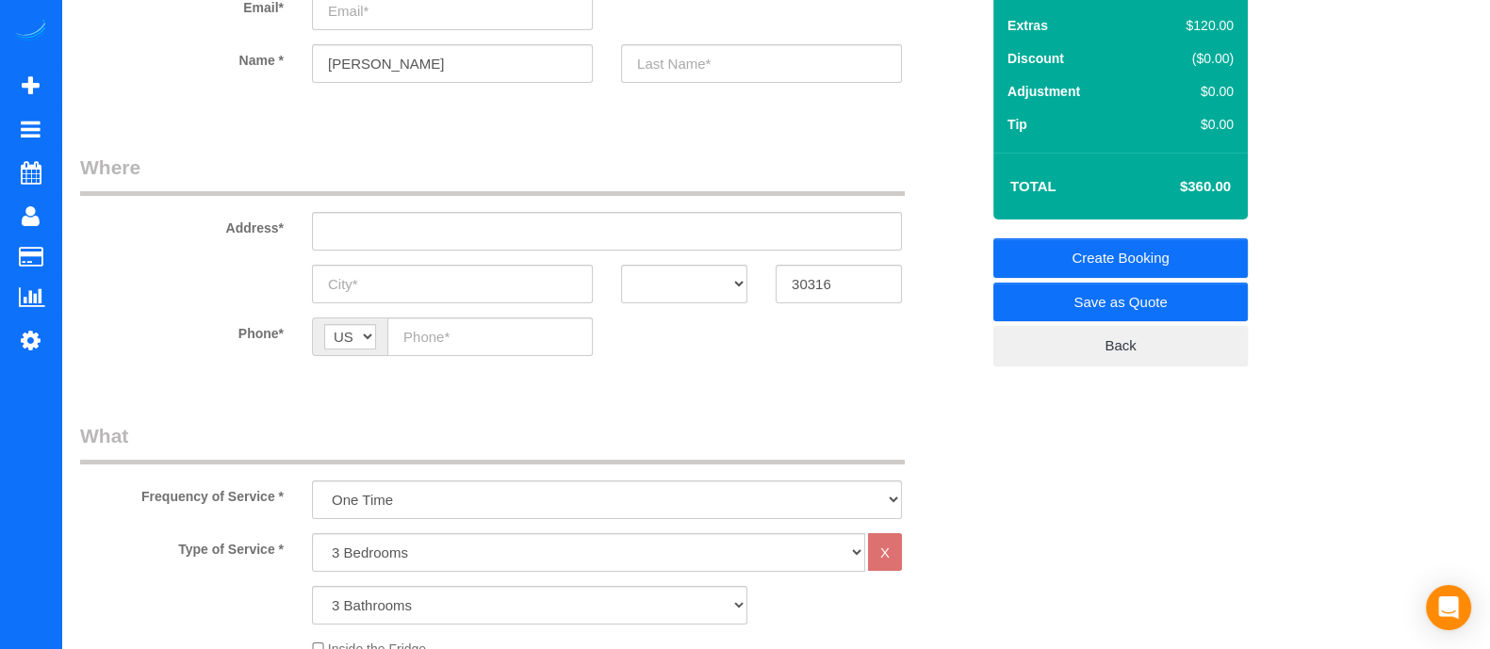
scroll to position [151, 0]
